Goal: Communication & Community: Answer question/provide support

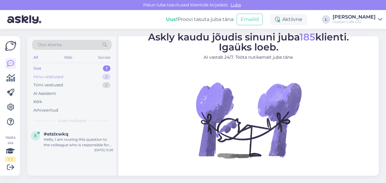
click at [46, 78] on div "Minu vestlused" at bounding box center [48, 77] width 30 height 6
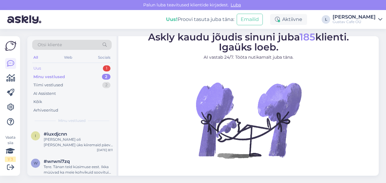
click at [76, 67] on div "Uus 1" at bounding box center [71, 68] width 79 height 8
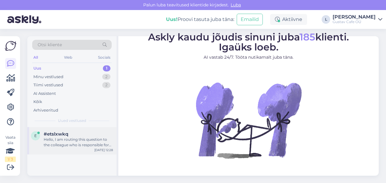
click at [85, 142] on div "Hello, I am routing this question to the colleague who is responsible for this …" at bounding box center [78, 141] width 69 height 11
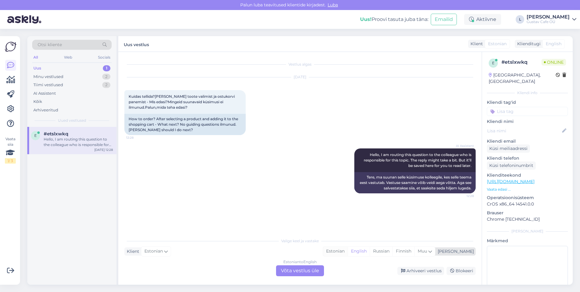
click at [348, 182] on div "Estonian" at bounding box center [335, 251] width 25 height 9
click at [315, 182] on div "Estonian to Estonian Võta vestlus üle" at bounding box center [300, 270] width 48 height 11
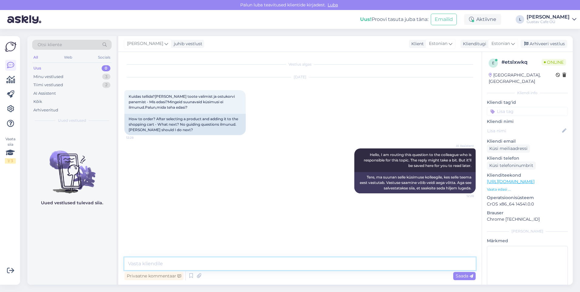
click at [269, 182] on textarea at bounding box center [299, 263] width 351 height 13
drag, startPoint x: 255, startPoint y: 269, endPoint x: 253, endPoint y: 261, distance: 7.6
click at [255, 182] on textarea at bounding box center [299, 263] width 351 height 13
type textarea "Tere!"
type textarea "Tänan teid küsimuse eest."
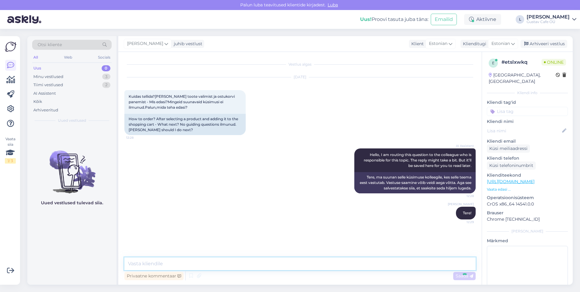
scroll to position [0, 0]
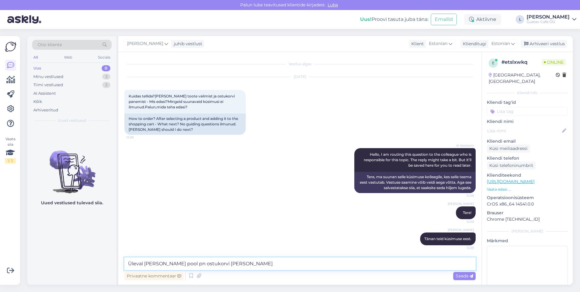
type textarea "Üleval [PERSON_NAME] pool pn ostukorvi [PERSON_NAME]"
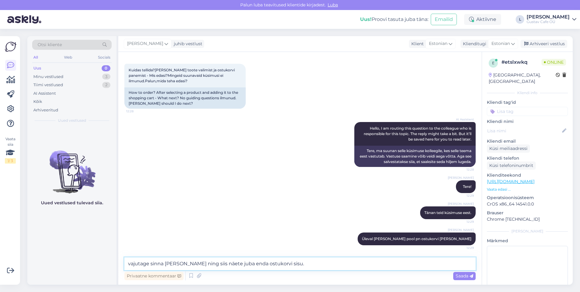
type textarea "vajutage sinna [PERSON_NAME] ning siis näete juba enda ostukorvi sisu."
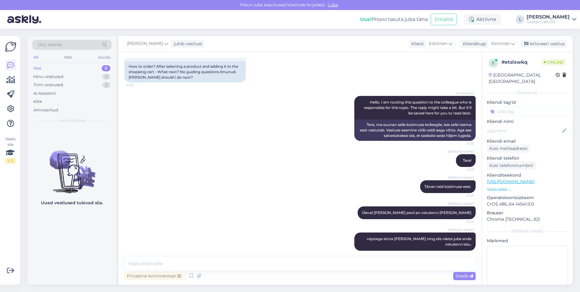
drag, startPoint x: 279, startPoint y: 271, endPoint x: 279, endPoint y: 264, distance: 7.9
click at [279, 182] on div "Privaatne kommentaar Saada" at bounding box center [299, 276] width 351 height 12
click at [279, 182] on textarea at bounding box center [299, 263] width 351 height 13
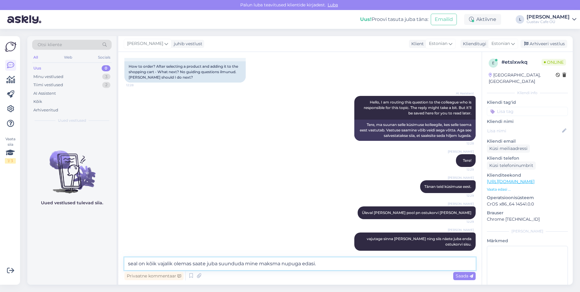
type textarea "seal on kõik vajalik olemas saate juba suunduda mine maksma nupuga edasi."
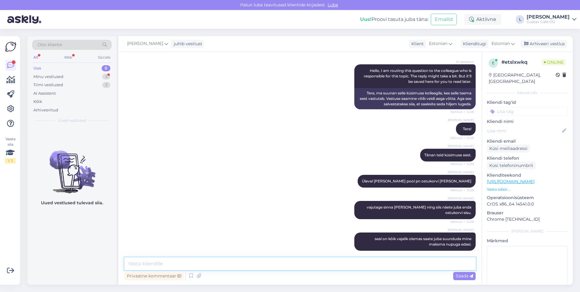
scroll to position [110, 0]
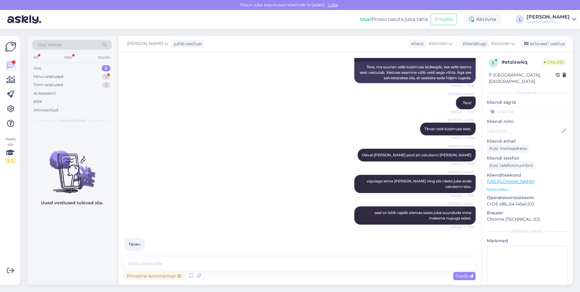
click at [178, 147] on div "[PERSON_NAME] Üleval [PERSON_NAME] pool pn ostukorvi [PERSON_NAME] Nähtud ✓ 12:…" at bounding box center [299, 155] width 351 height 26
click at [65, 79] on div "Minu vestlused 3" at bounding box center [71, 76] width 79 height 8
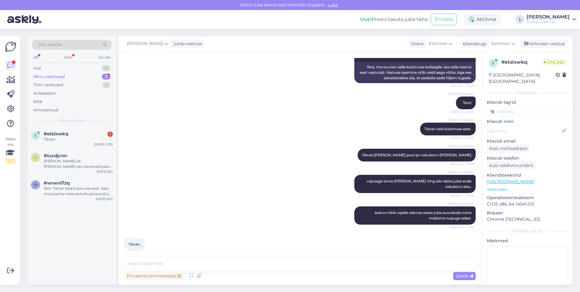
drag, startPoint x: 179, startPoint y: 171, endPoint x: 120, endPoint y: 165, distance: 59.5
click at [176, 170] on div "[PERSON_NAME] vajutage sinna [PERSON_NAME] ning siis näete juba enda ostukorvi …" at bounding box center [299, 184] width 351 height 32
click at [79, 140] on div "Tänan." at bounding box center [78, 138] width 69 height 5
click at [182, 182] on textarea at bounding box center [299, 263] width 351 height 13
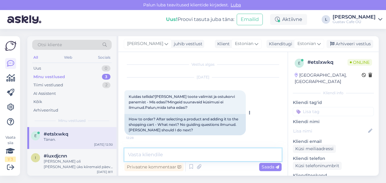
scroll to position [219, 0]
